Goal: Task Accomplishment & Management: Manage account settings

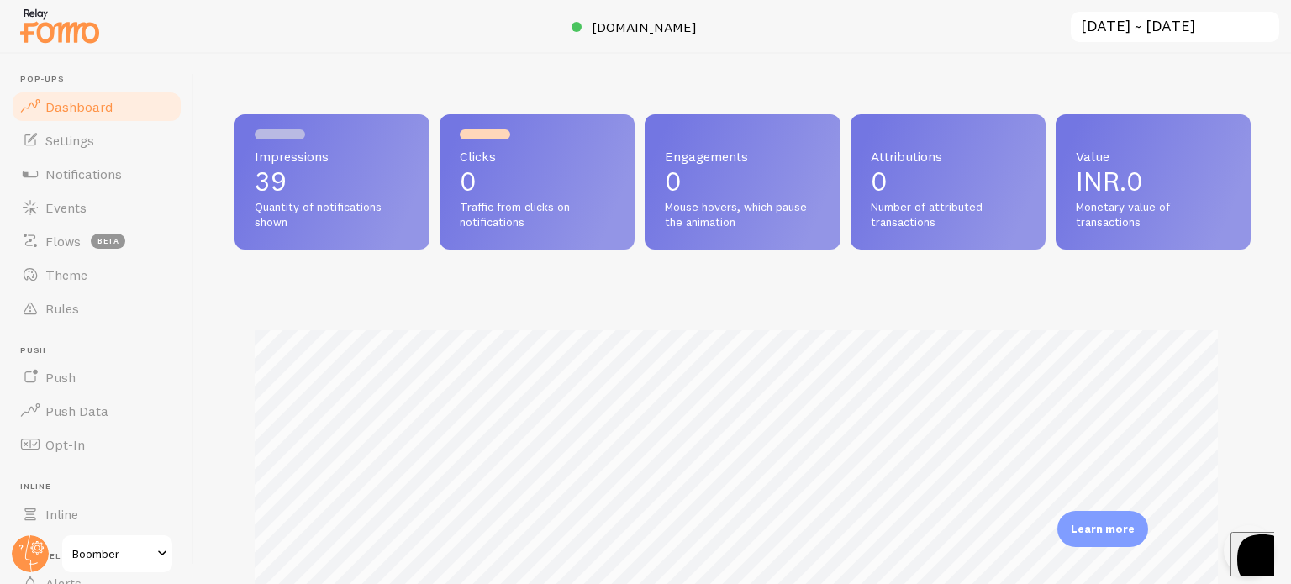
scroll to position [441, 1002]
click at [143, 151] on link "Settings" at bounding box center [96, 141] width 173 height 34
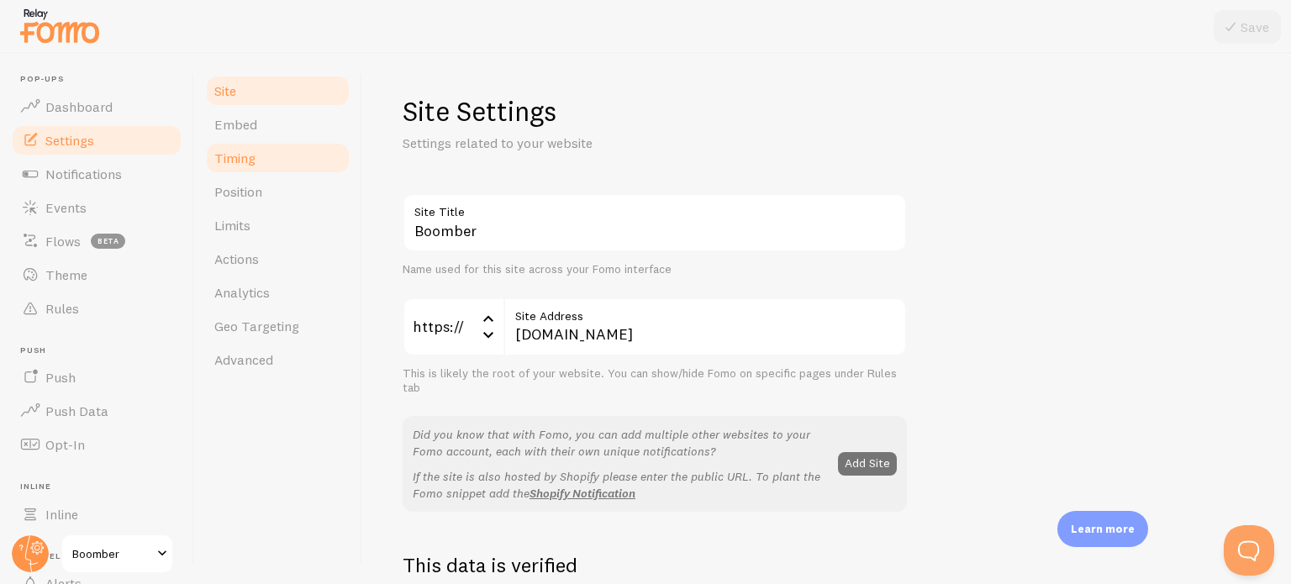
click at [313, 138] on link "Embed" at bounding box center [277, 125] width 147 height 34
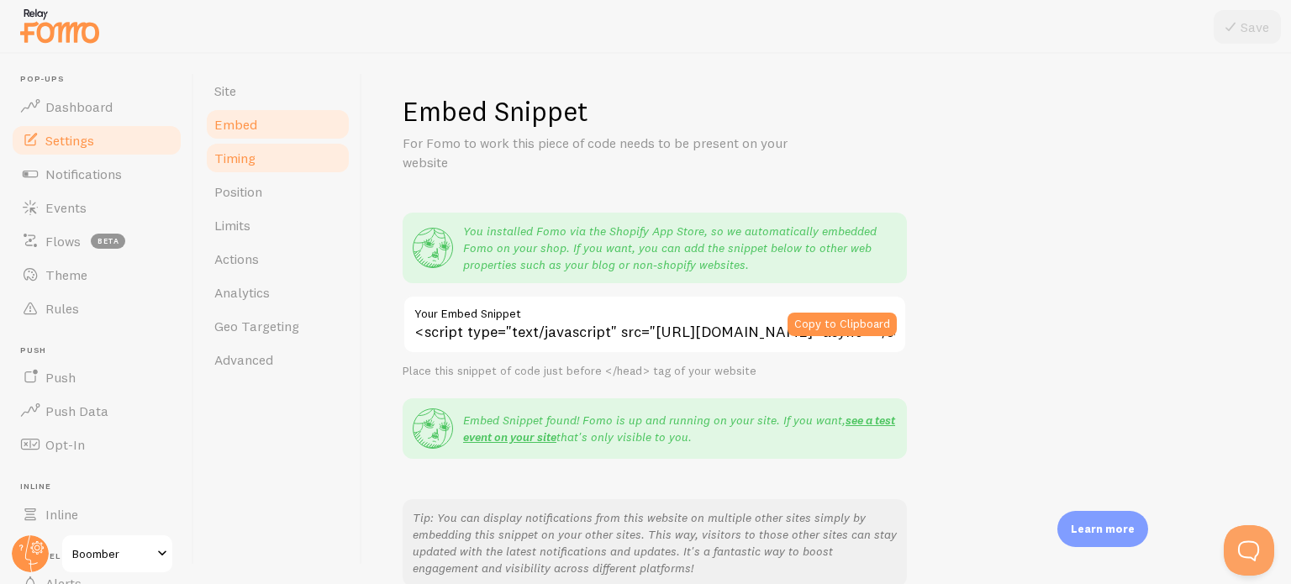
click at [312, 145] on link "Timing" at bounding box center [277, 158] width 147 height 34
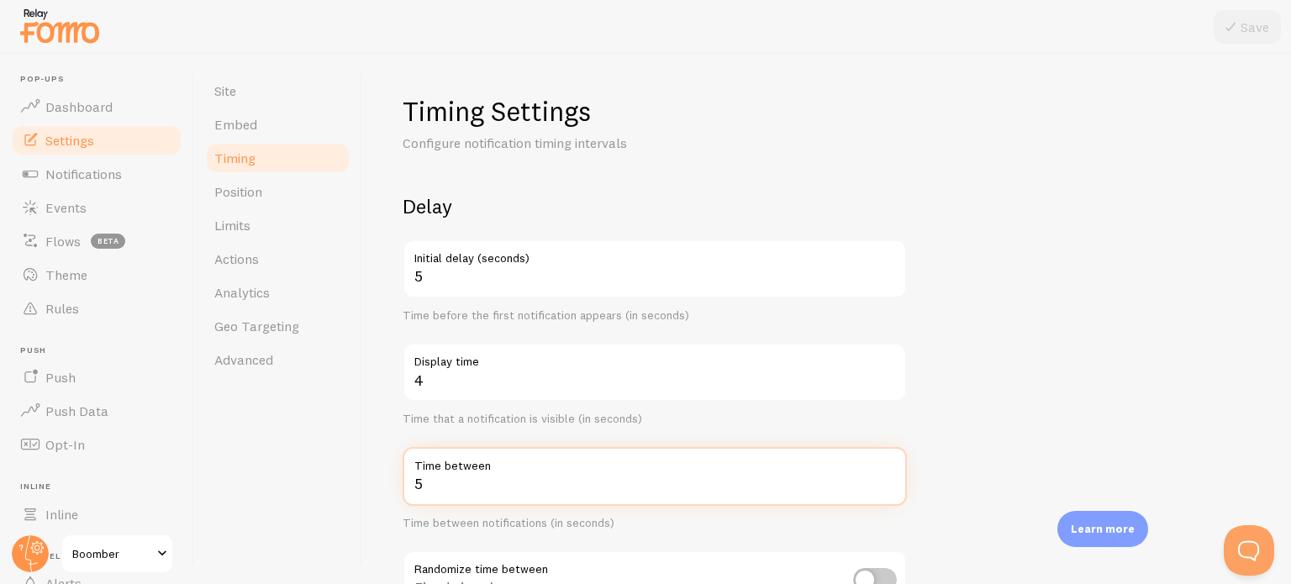
click at [519, 484] on input "5" at bounding box center [655, 476] width 504 height 59
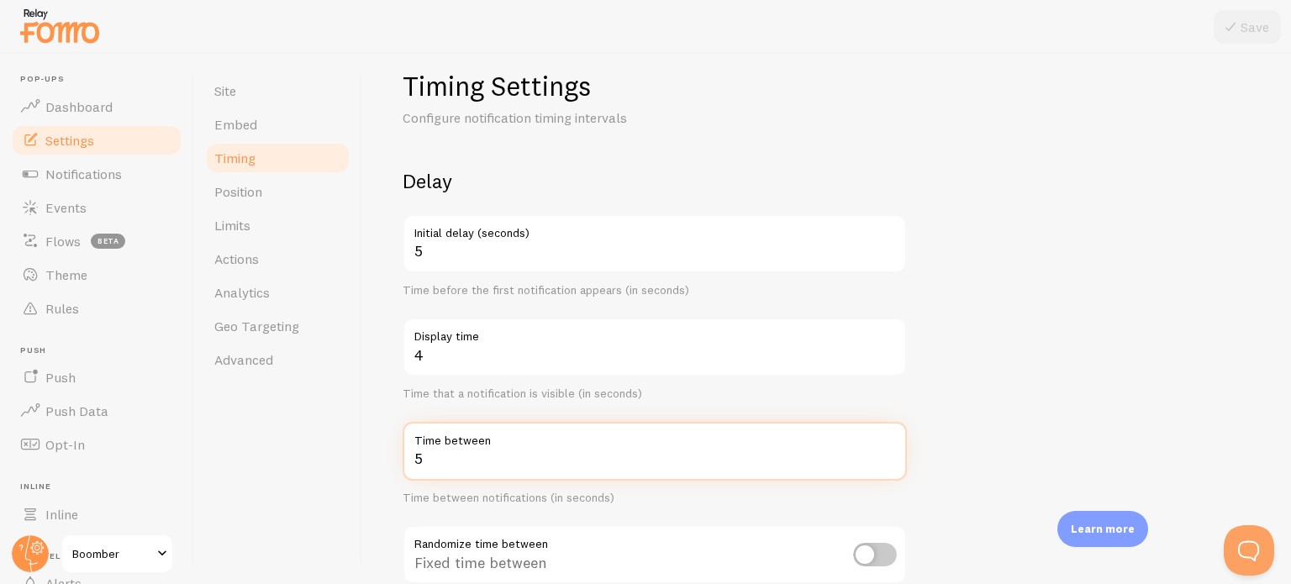
scroll to position [30, 0]
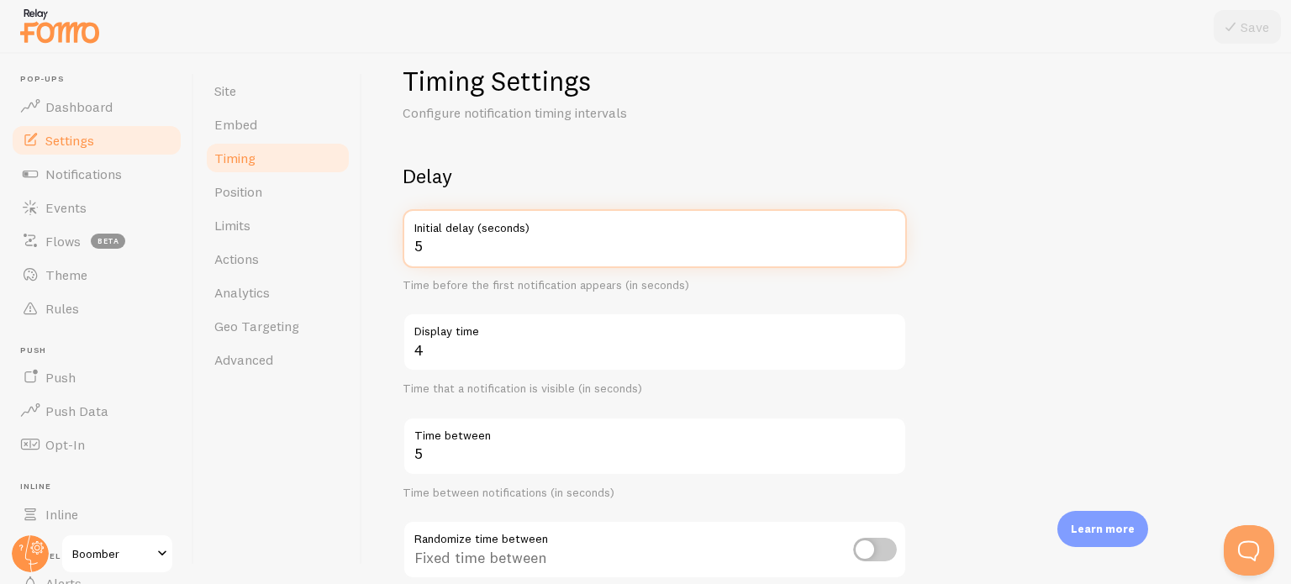
click at [561, 254] on input "5" at bounding box center [655, 238] width 504 height 59
type input "3"
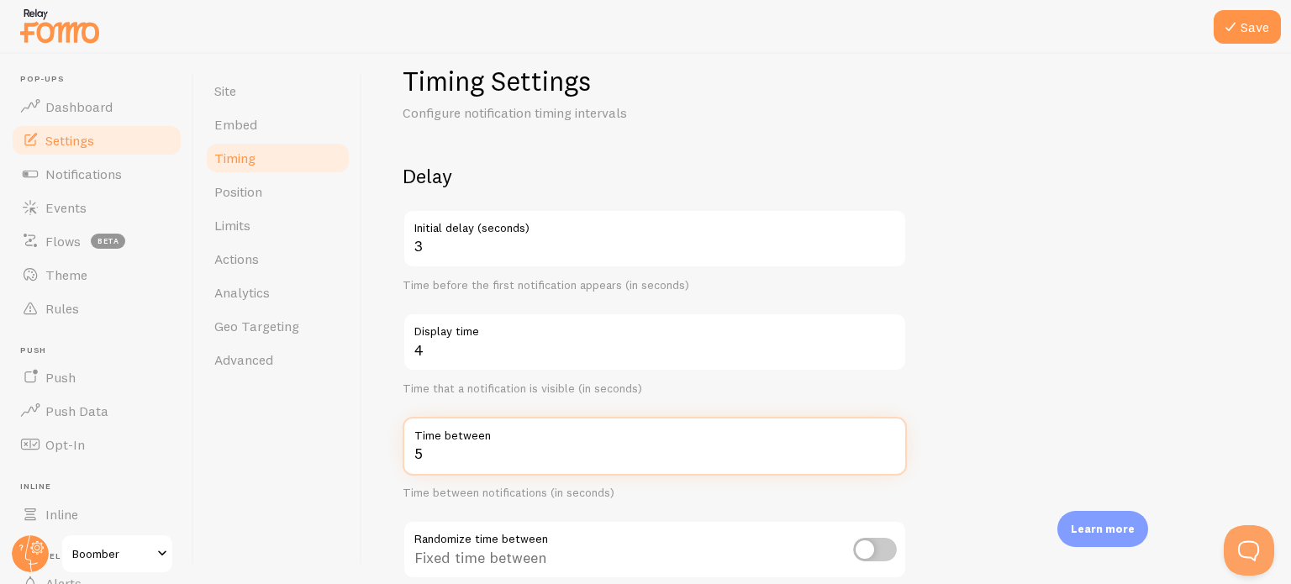
click at [553, 466] on input "5" at bounding box center [655, 446] width 504 height 59
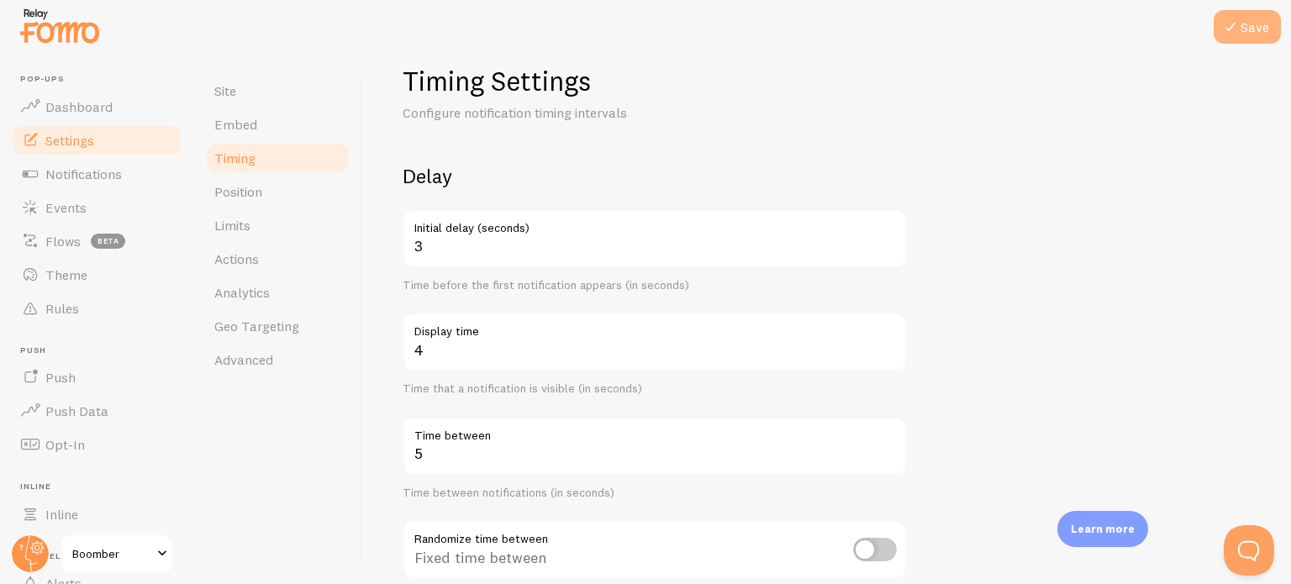
click at [1269, 21] on button "Save" at bounding box center [1246, 27] width 67 height 34
